Goal: Information Seeking & Learning: Learn about a topic

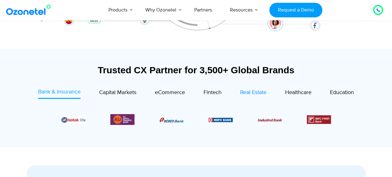
scroll to position [186, 0]
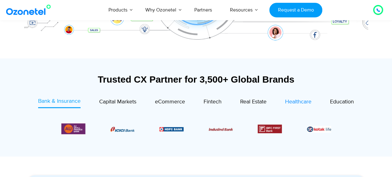
click at [293, 102] on span "Healthcare" at bounding box center [298, 101] width 26 height 7
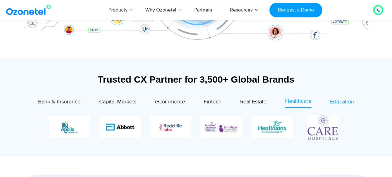
click at [347, 100] on span "Education" at bounding box center [342, 101] width 24 height 7
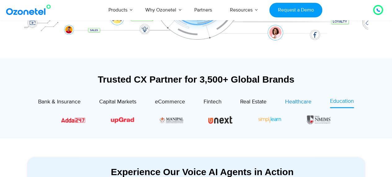
click at [300, 102] on span "Healthcare" at bounding box center [298, 101] width 26 height 7
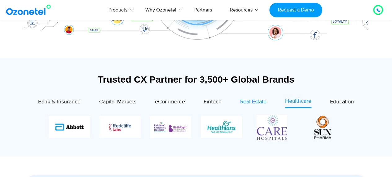
click at [246, 103] on span "Real Estate" at bounding box center [253, 101] width 26 height 7
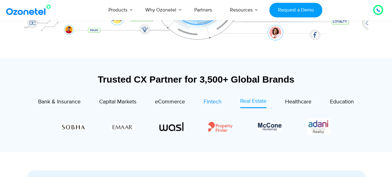
click at [213, 99] on span "Fintech" at bounding box center [213, 101] width 18 height 7
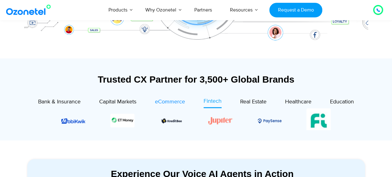
click at [182, 99] on span "eCommerce" at bounding box center [170, 101] width 30 height 7
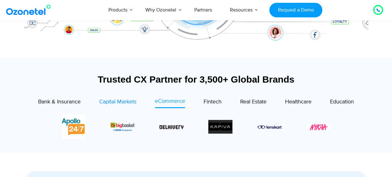
click at [117, 100] on span "Capital Markets" at bounding box center [117, 101] width 37 height 7
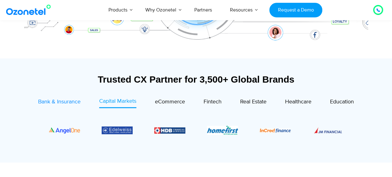
click at [38, 100] on span "Bank & Insurance" at bounding box center [59, 101] width 42 height 7
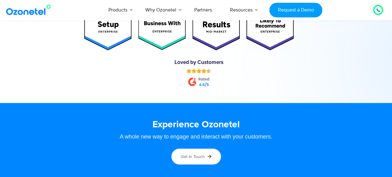
scroll to position [3131, 0]
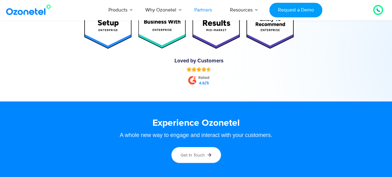
click at [197, 10] on link "Partners" at bounding box center [203, 10] width 36 height 20
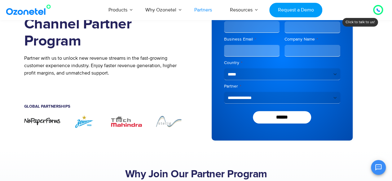
scroll to position [73, 0]
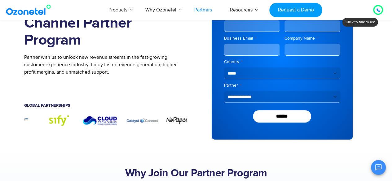
click at [0, 139] on section "Join Ozonetel’s Channel Partner Program Partner with us to unlock new revenue s…" at bounding box center [196, 55] width 392 height 188
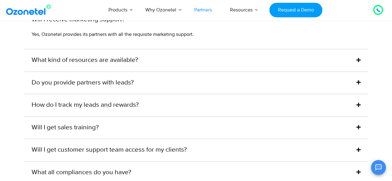
scroll to position [1499, 0]
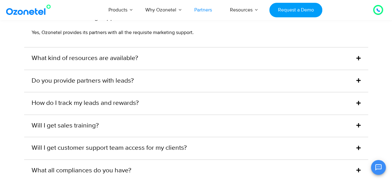
click at [214, 63] on div "What kind of resources are available?" at bounding box center [196, 58] width 344 height 22
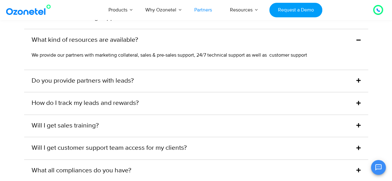
click at [224, 73] on div "Do you provide partners with leads?" at bounding box center [196, 81] width 344 height 22
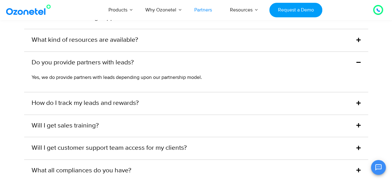
click at [197, 101] on div "How do I track my leads and rewards?" at bounding box center [196, 103] width 344 height 22
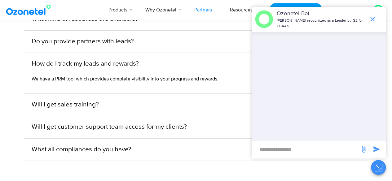
scroll to position [1530, 0]
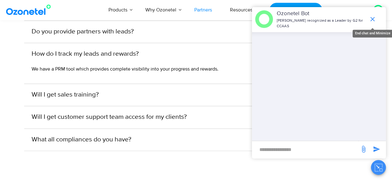
click at [372, 19] on icon "end chat or minimize" at bounding box center [372, 19] width 4 height 4
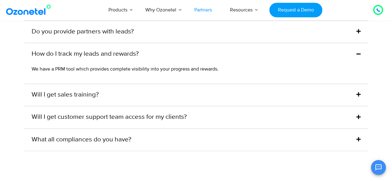
click at [361, 51] on div "How do I track my leads and rewards?" at bounding box center [196, 54] width 344 height 22
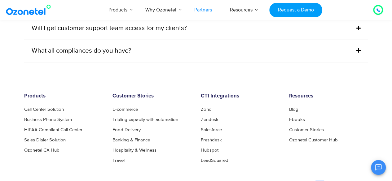
scroll to position [1561, 0]
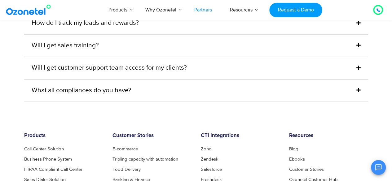
click at [357, 88] on icon at bounding box center [359, 90] width 4 height 5
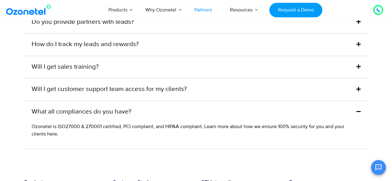
scroll to position [1530, 0]
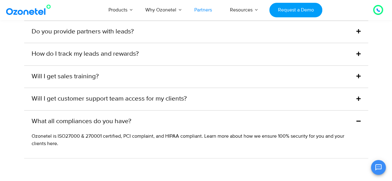
click at [363, 94] on div "Will I get customer support team access for my clients?" at bounding box center [196, 99] width 344 height 22
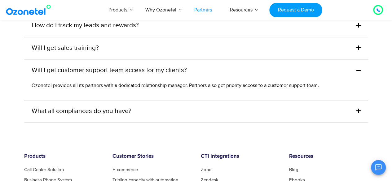
scroll to position [1620, 0]
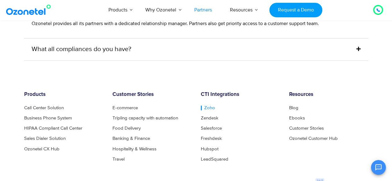
click at [204, 106] on link "Zoho" at bounding box center [208, 108] width 14 height 5
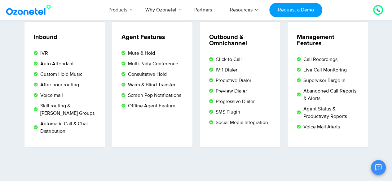
scroll to position [1085, 0]
